Goal: Find specific page/section: Find specific page/section

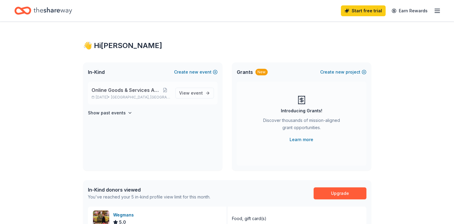
click at [131, 90] on span "Online Goods & Services Auction" at bounding box center [126, 89] width 68 height 7
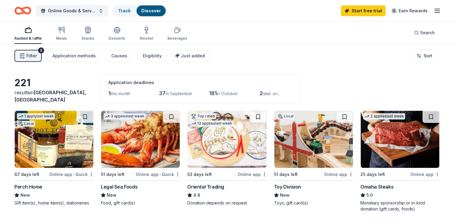
click at [38, 83] on div "221 results in [GEOGRAPHIC_DATA], [GEOGRAPHIC_DATA] Application deadlines 1 thi…" at bounding box center [226, 88] width 425 height 29
click at [32, 138] on img at bounding box center [54, 139] width 79 height 57
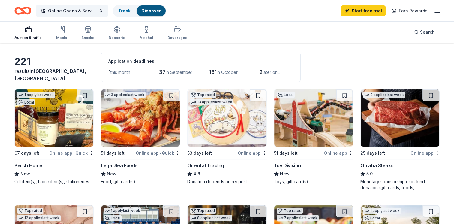
scroll to position [22, 0]
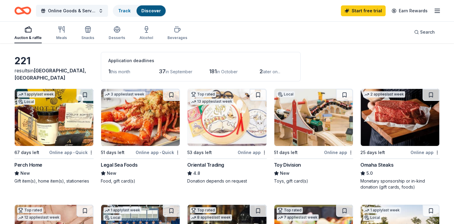
click at [46, 122] on img at bounding box center [54, 117] width 79 height 57
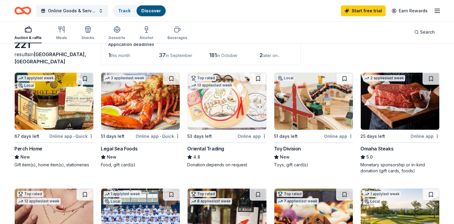
scroll to position [0, 0]
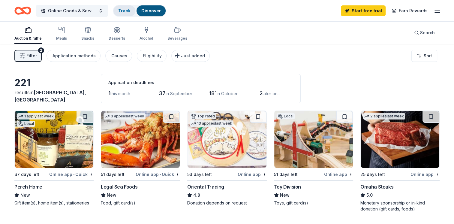
click at [127, 12] on link "Track" at bounding box center [124, 10] width 12 height 5
click at [126, 15] on div "Track" at bounding box center [124, 10] width 22 height 11
click at [126, 8] on link "Track" at bounding box center [124, 10] width 12 height 5
click at [126, 12] on link "Track" at bounding box center [124, 10] width 12 height 5
click at [129, 13] on link "Track" at bounding box center [124, 10] width 12 height 5
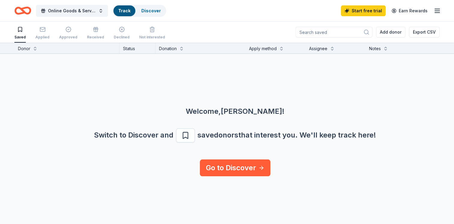
click at [128, 11] on link "Track" at bounding box center [124, 10] width 12 height 5
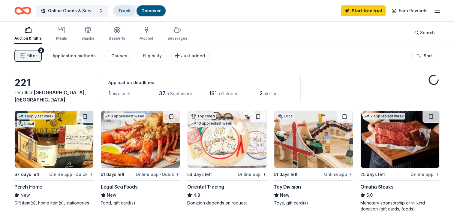
click at [128, 13] on link "Track" at bounding box center [124, 10] width 12 height 5
click at [118, 11] on link "Track" at bounding box center [124, 10] width 12 height 5
click at [130, 11] on link "Track" at bounding box center [124, 10] width 12 height 5
click at [127, 11] on link "Track" at bounding box center [124, 10] width 12 height 5
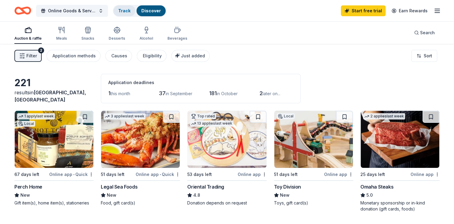
click at [126, 9] on link "Track" at bounding box center [124, 10] width 12 height 5
click at [127, 10] on link "Track" at bounding box center [124, 10] width 12 height 5
click at [126, 11] on link "Track" at bounding box center [124, 10] width 12 height 5
click at [128, 11] on link "Track" at bounding box center [124, 10] width 12 height 5
click at [119, 11] on link "Track" at bounding box center [124, 10] width 12 height 5
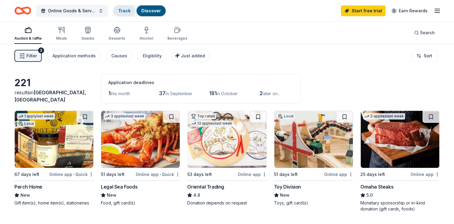
click at [126, 9] on link "Track" at bounding box center [124, 10] width 12 height 5
click at [122, 12] on link "Track" at bounding box center [124, 10] width 12 height 5
click at [123, 10] on link "Track" at bounding box center [124, 10] width 12 height 5
click at [125, 8] on link "Track" at bounding box center [124, 10] width 12 height 5
click at [123, 13] on link "Track" at bounding box center [124, 10] width 12 height 5
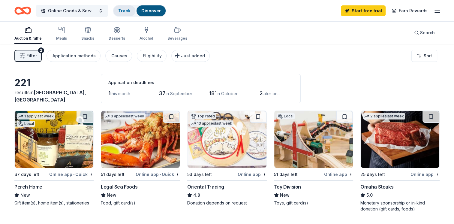
click at [123, 12] on link "Track" at bounding box center [124, 10] width 12 height 5
click at [124, 13] on link "Track" at bounding box center [124, 10] width 12 height 5
click at [126, 12] on link "Track" at bounding box center [124, 10] width 12 height 5
click at [124, 14] on div "Track" at bounding box center [124, 10] width 22 height 11
click at [125, 11] on link "Track" at bounding box center [124, 10] width 12 height 5
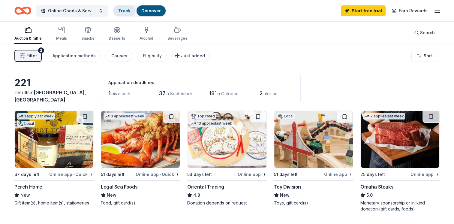
click at [123, 11] on link "Track" at bounding box center [124, 10] width 12 height 5
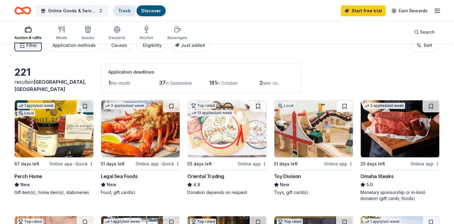
scroll to position [35, 0]
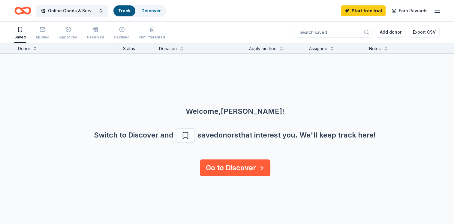
click at [443, 197] on div "Donor Status Donation Apply method Assignee Notes Welcome, Angela ! Switch to D…" at bounding box center [227, 134] width 454 height 182
click at [67, 11] on span "Online Goods & Services Auction" at bounding box center [72, 10] width 48 height 7
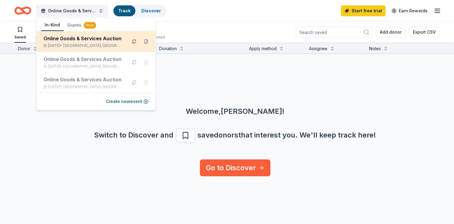
click at [53, 41] on div "Online Goods & Services Auction" at bounding box center [83, 38] width 79 height 7
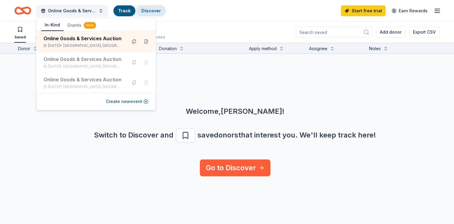
click at [150, 9] on link "Discover" at bounding box center [151, 10] width 20 height 5
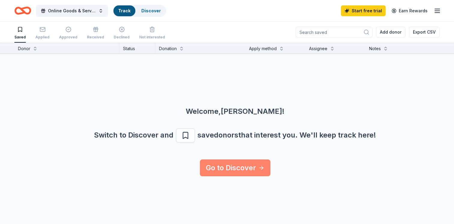
click at [232, 170] on link "Go to Discover" at bounding box center [235, 167] width 71 height 17
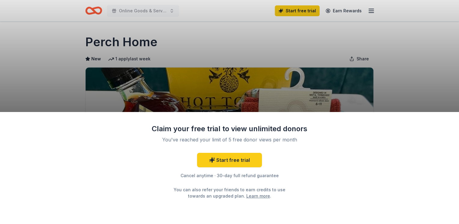
click at [36, 76] on div "Claim your free trial to view unlimited donors You've reached your limit of 5 f…" at bounding box center [229, 112] width 459 height 224
click at [35, 68] on div "Claim your free trial to view unlimited donors You've reached your limit of 5 f…" at bounding box center [229, 112] width 459 height 224
click at [39, 75] on div "Claim your free trial to view unlimited donors You've reached your limit of 5 f…" at bounding box center [229, 112] width 459 height 224
